Goal: Transaction & Acquisition: Purchase product/service

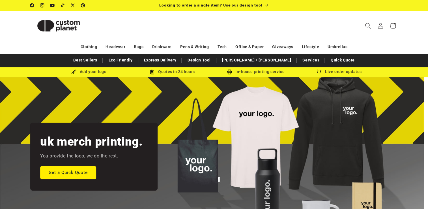
click at [366, 26] on icon "Search" at bounding box center [368, 26] width 6 height 6
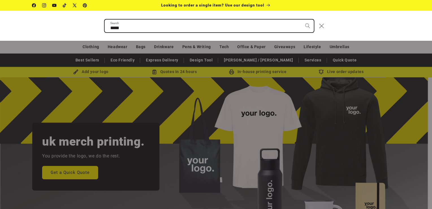
type input "*****"
click at [301, 20] on button "Search" at bounding box center [307, 26] width 12 height 12
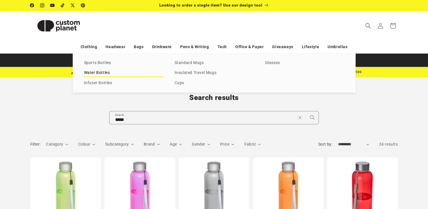
click at [96, 72] on link "Water Bottles" at bounding box center [123, 73] width 79 height 8
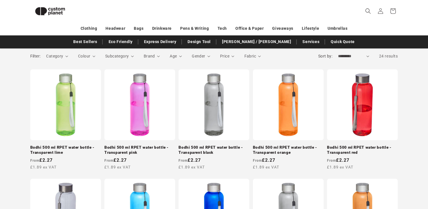
scroll to position [80, 0]
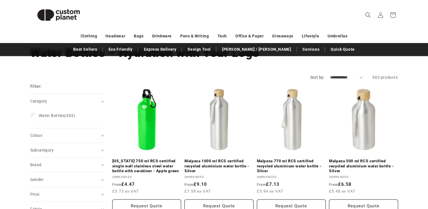
scroll to position [57, 0]
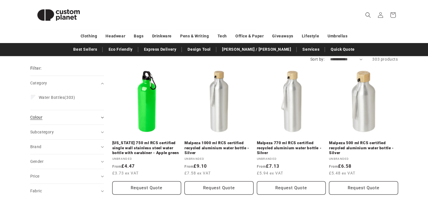
click at [102, 117] on icon "Colour (0 selected)" at bounding box center [102, 117] width 3 height 2
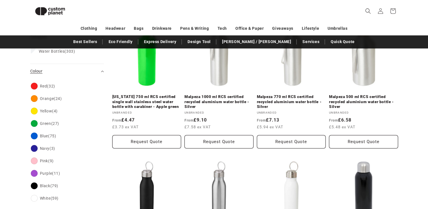
scroll to position [98, 0]
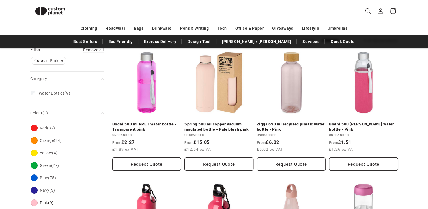
scroll to position [64, 0]
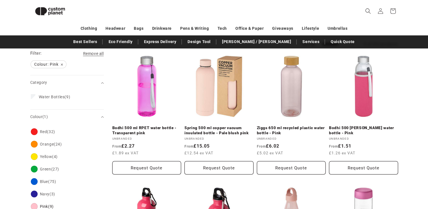
scroll to position [98, 0]
